Goal: Information Seeking & Learning: Learn about a topic

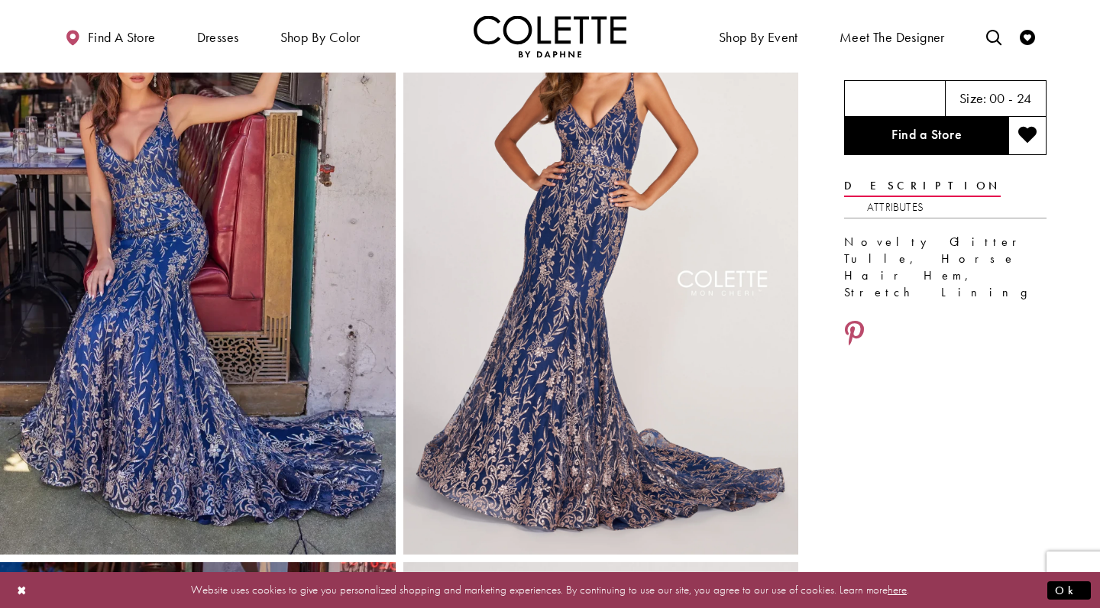
scroll to position [114, 0]
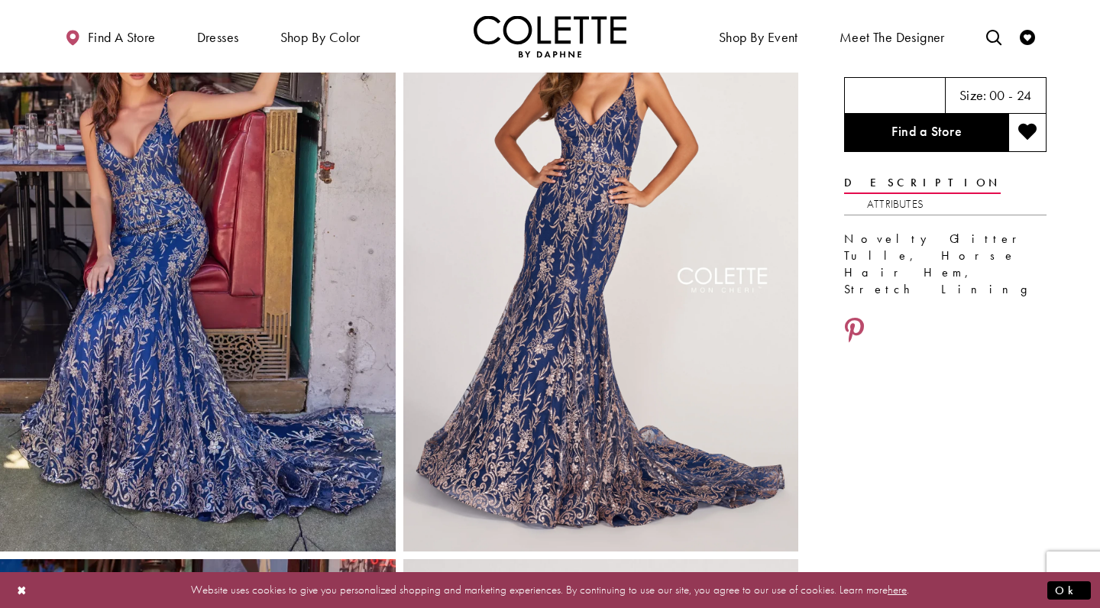
click at [603, 306] on video "Style CL2021 Colette by Daphne #1 autoplay loop mute video" at bounding box center [601, 255] width 396 height 593
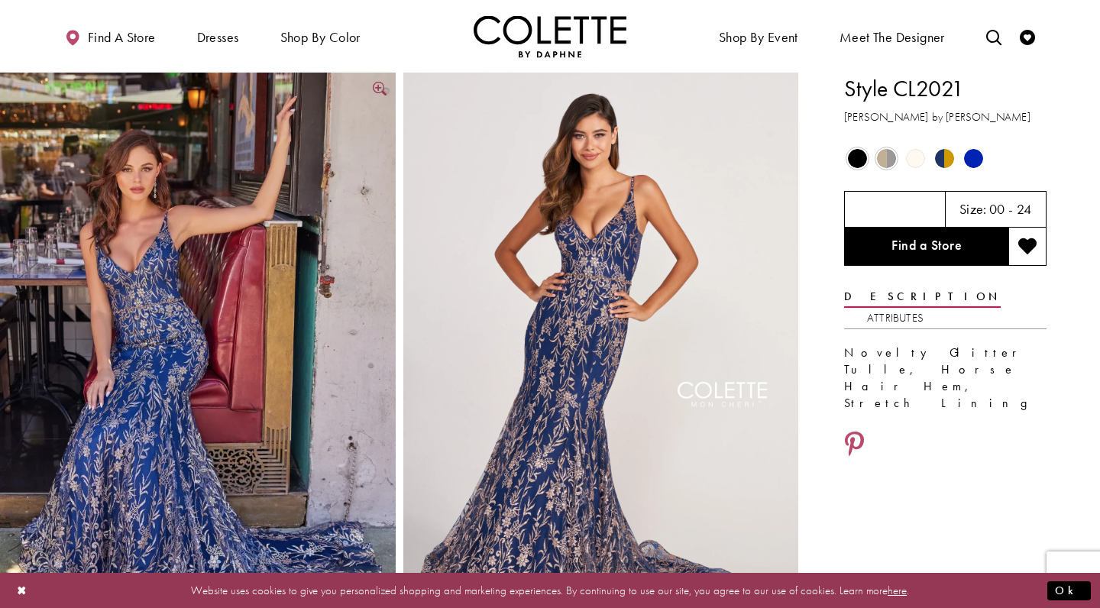
scroll to position [0, 0]
click at [238, 272] on img "Full size Style CL2021 Colette by Daphne #0 default Navy Blue/Gold picture" at bounding box center [198, 369] width 396 height 593
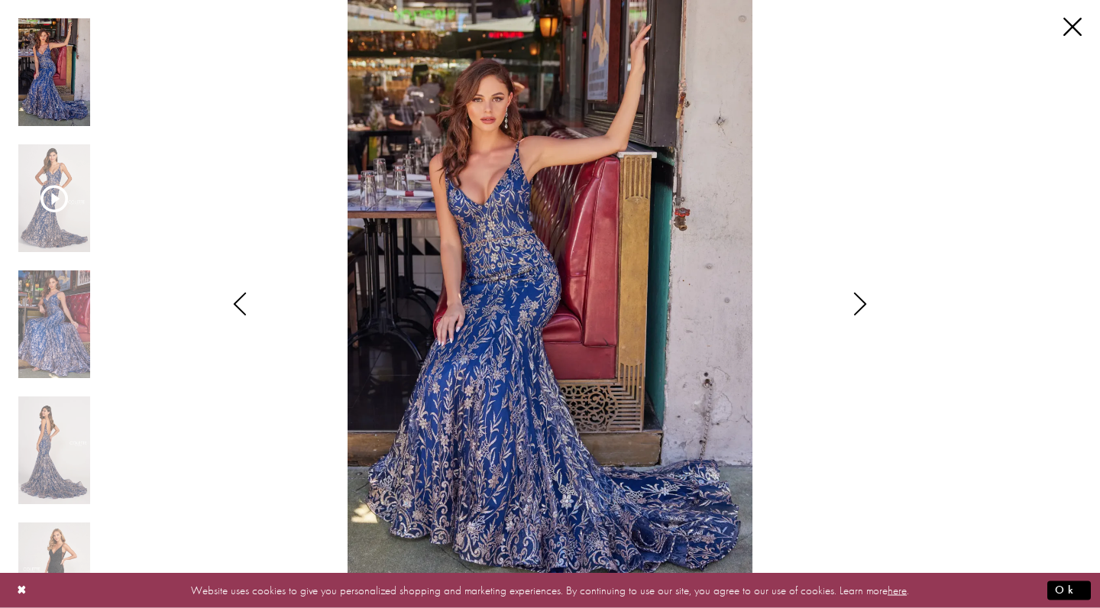
click at [865, 303] on icon "Style CL2021 Colette by Daphne Views dialog" at bounding box center [860, 304] width 38 height 23
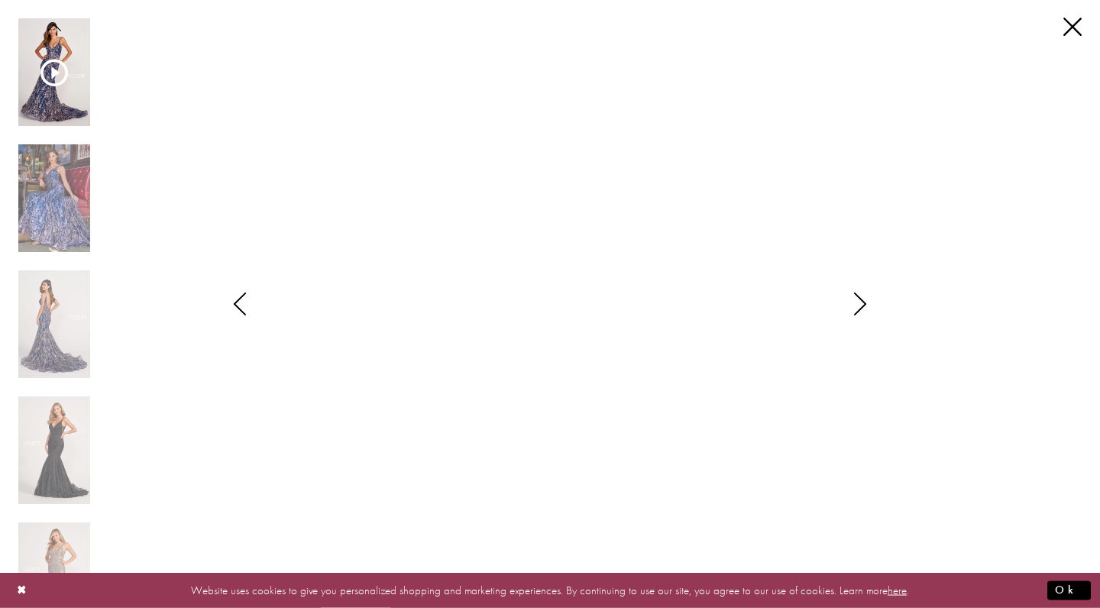
click at [865, 303] on icon "Style CL2021 Colette by Daphne Views dialog" at bounding box center [860, 304] width 38 height 23
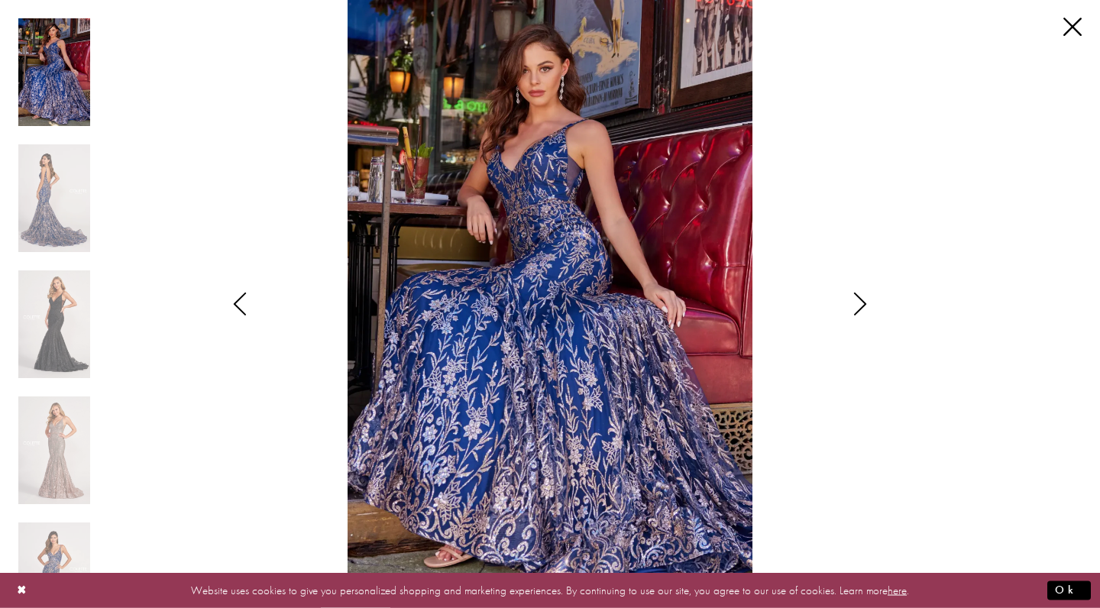
click at [865, 303] on icon "Style CL2021 Colette by Daphne Views dialog" at bounding box center [860, 304] width 38 height 23
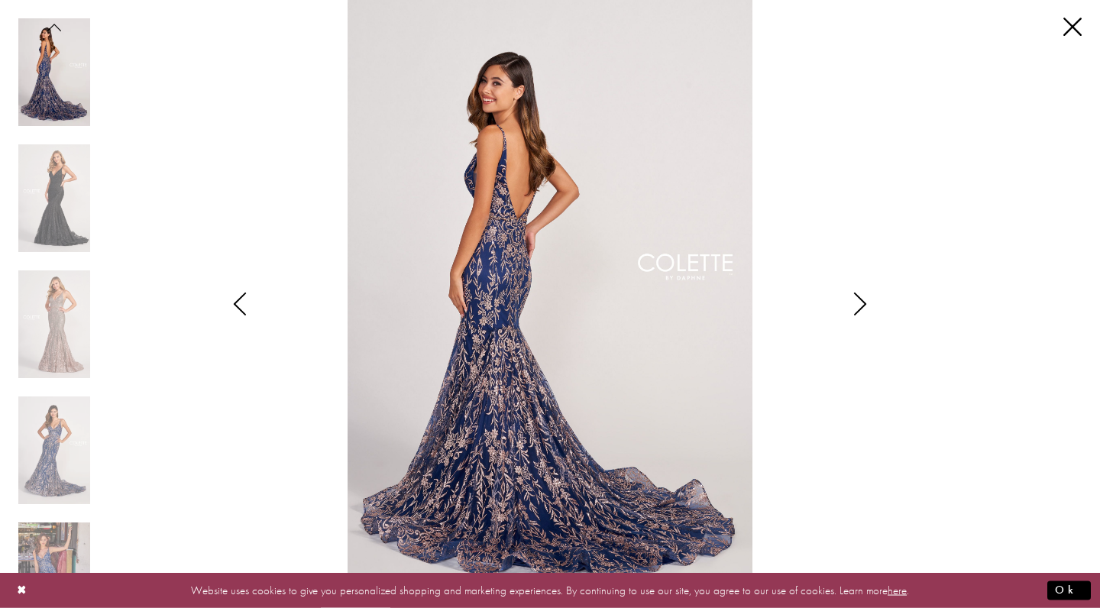
click at [865, 303] on icon "Style CL2021 Colette by Daphne Views dialog" at bounding box center [860, 304] width 38 height 23
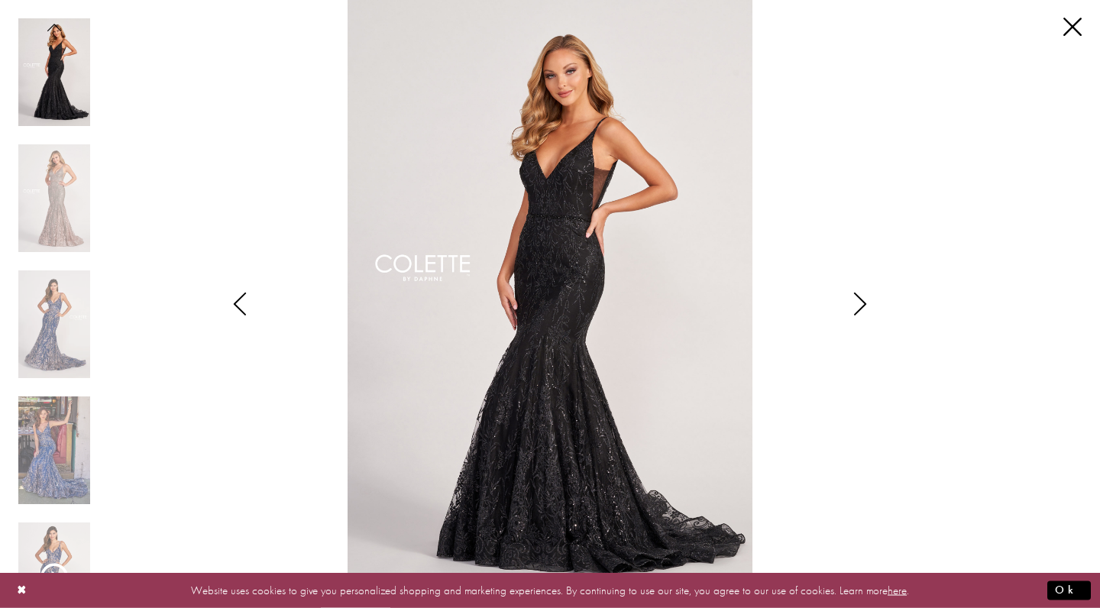
click at [865, 303] on icon "Style CL2021 Colette by Daphne Views dialog" at bounding box center [860, 304] width 38 height 23
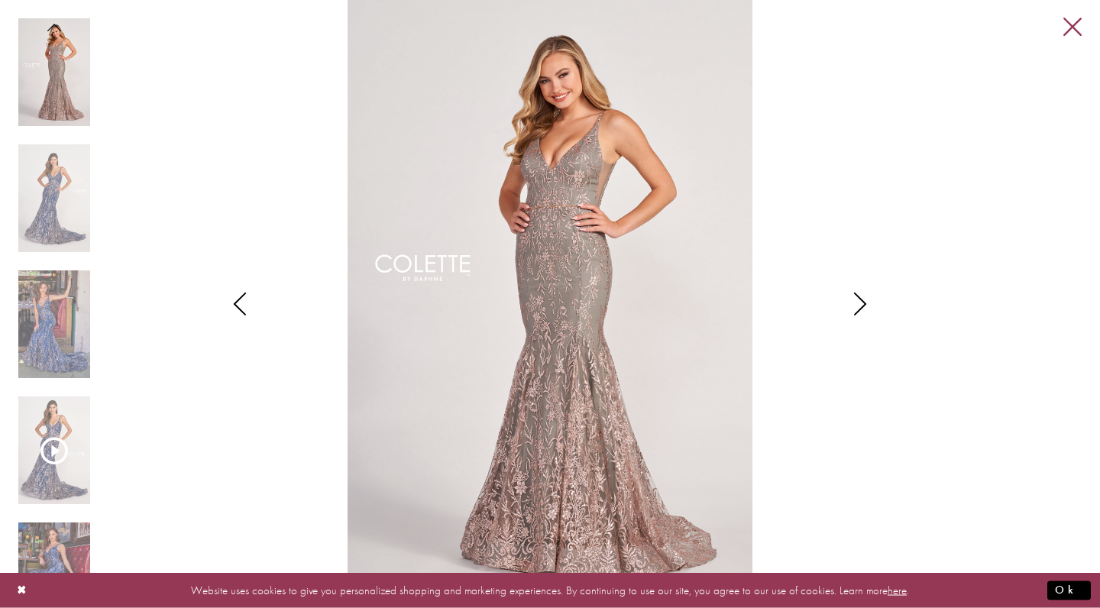
click at [1076, 23] on link "Close" at bounding box center [1072, 27] width 18 height 18
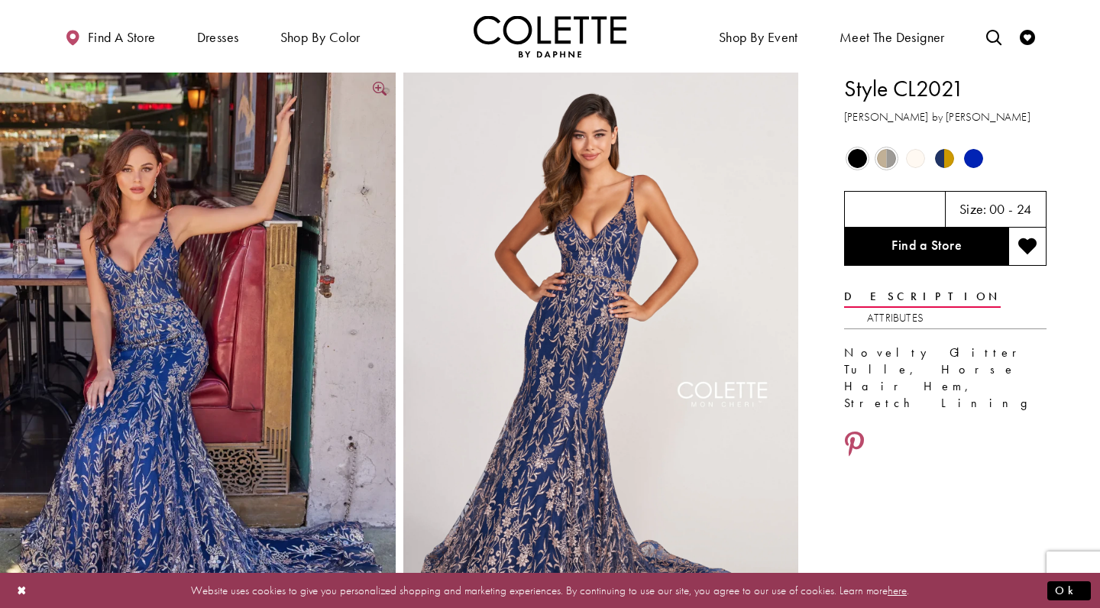
click at [325, 228] on img "Full size Style CL2021 Colette by Daphne #0 default Navy Blue/Gold picture" at bounding box center [198, 369] width 396 height 593
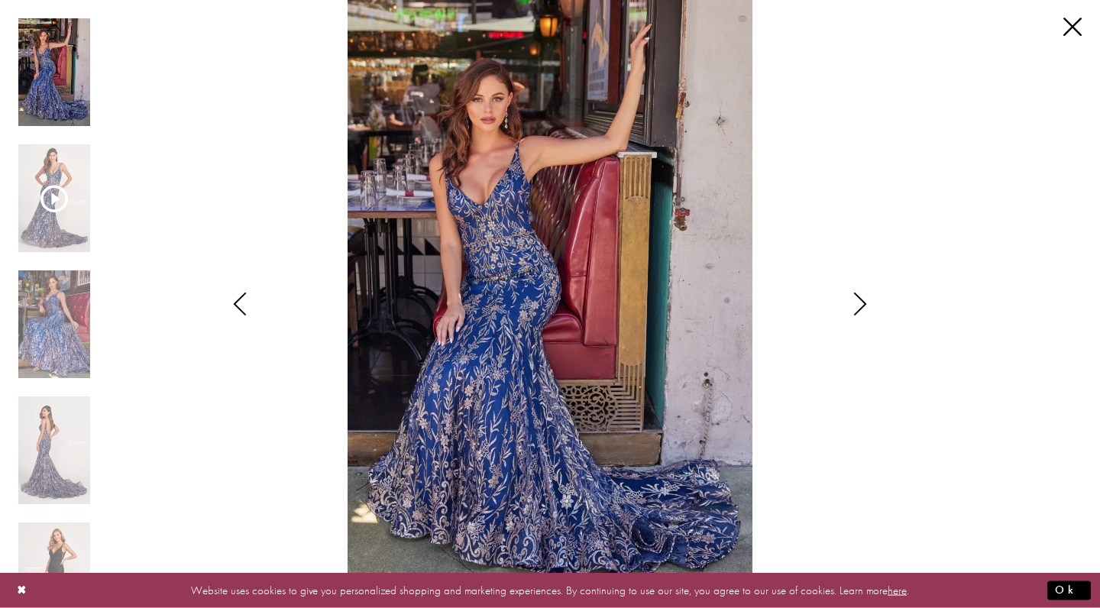
click at [863, 301] on icon "Style CL2021 Colette by Daphne Views dialog" at bounding box center [860, 304] width 38 height 23
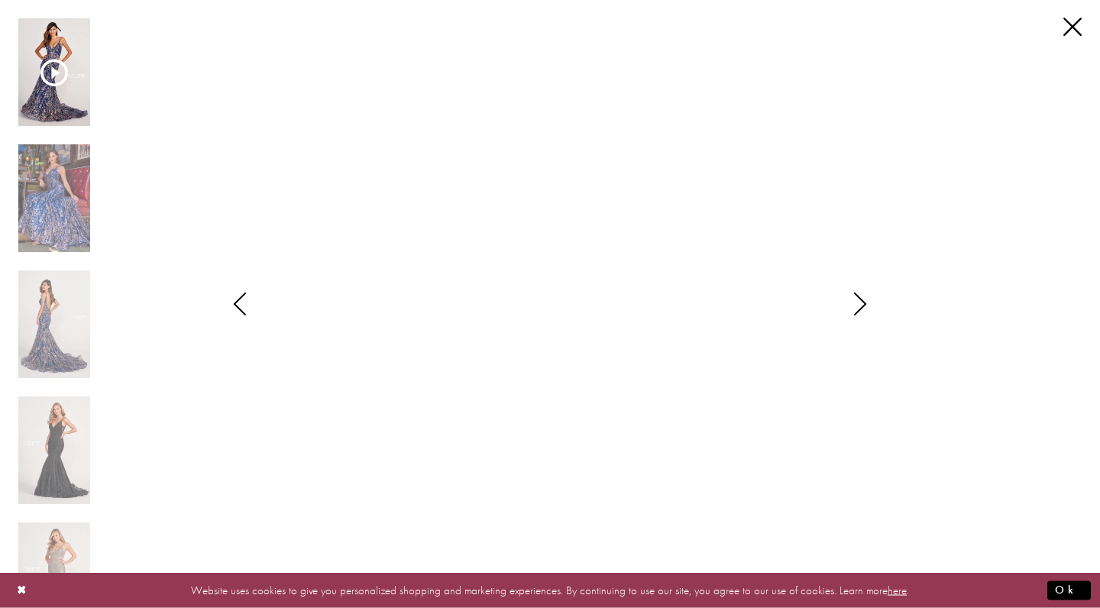
click at [859, 299] on icon "Style CL2021 Colette by Daphne Views dialog" at bounding box center [860, 304] width 38 height 23
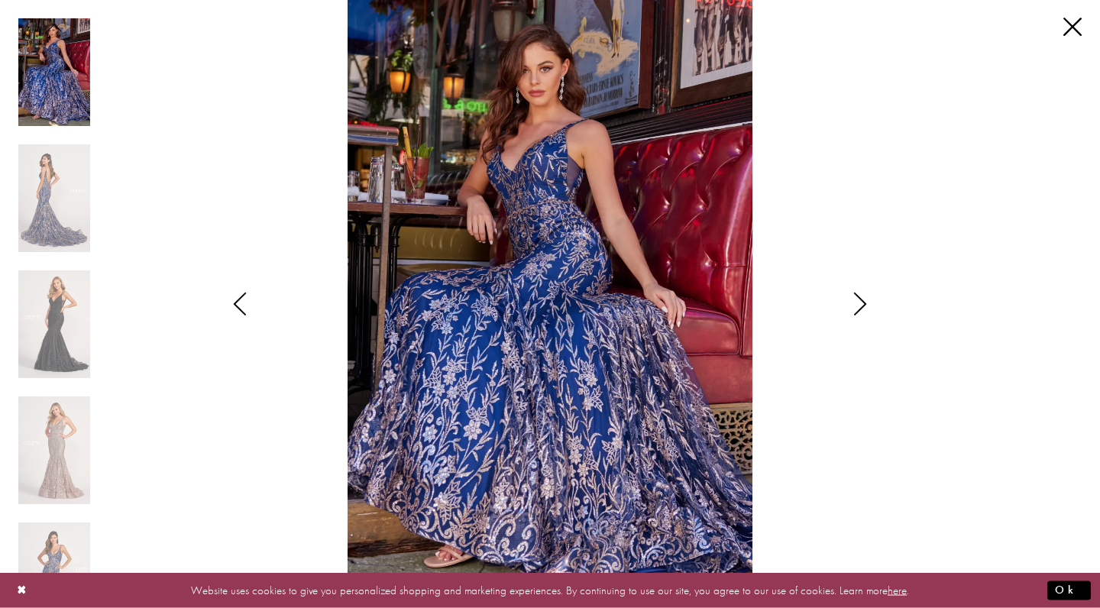
click at [859, 299] on icon "Style CL2021 Colette by Daphne Views dialog" at bounding box center [860, 304] width 38 height 23
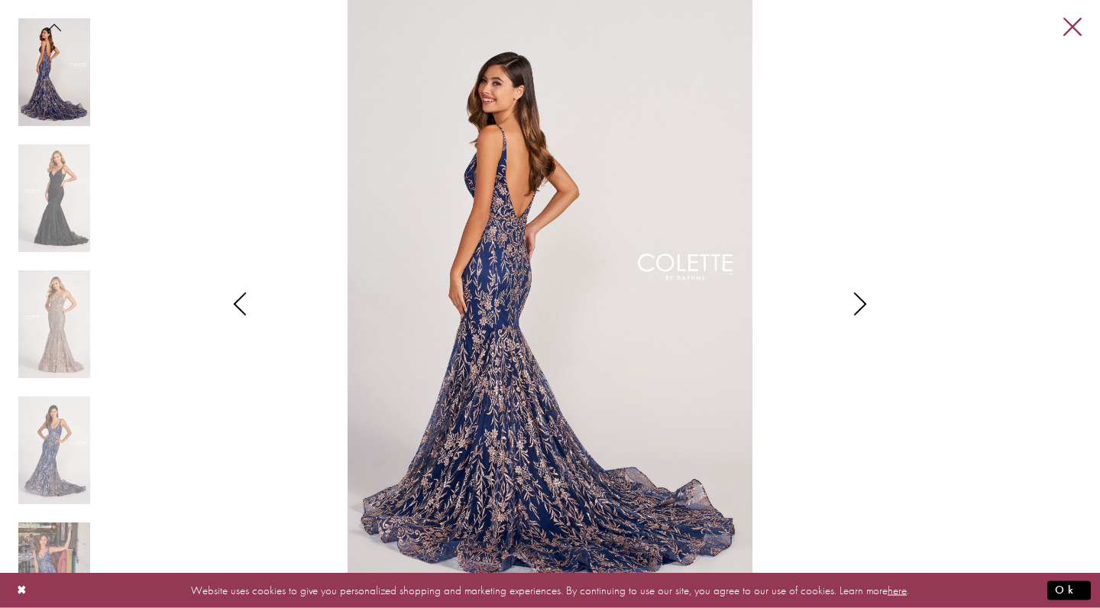
click at [1069, 24] on link "Close" at bounding box center [1072, 27] width 18 height 18
